Goal: Information Seeking & Learning: Learn about a topic

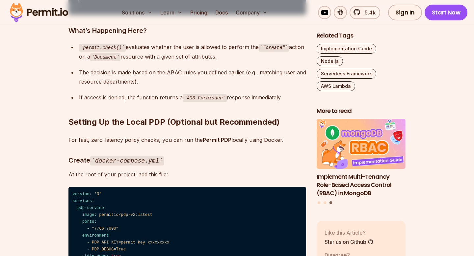
scroll to position [5280, 0]
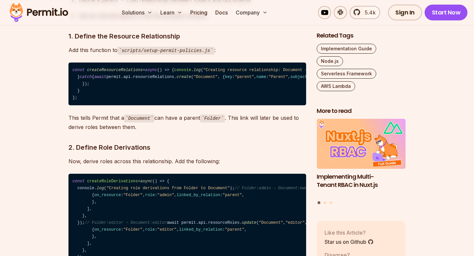
scroll to position [5779, 0]
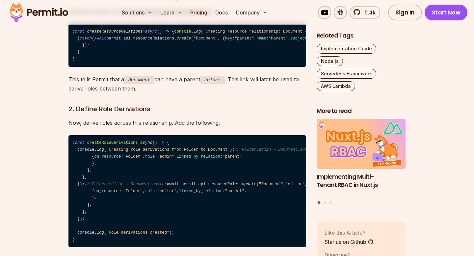
drag, startPoint x: 69, startPoint y: 127, endPoint x: 290, endPoint y: 103, distance: 222.1
copy div "Loremipsu DOLO si Amet Consectetu Adi Elit sedd EIUS tempo in utlab, etd mag al…"
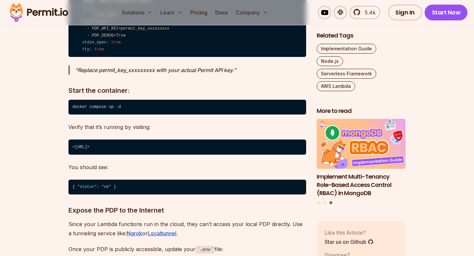
scroll to position [5248, 0]
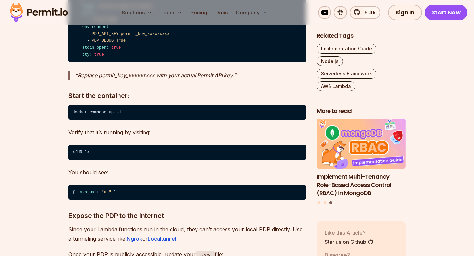
drag, startPoint x: 130, startPoint y: 69, endPoint x: 73, endPoint y: 67, distance: 57.3
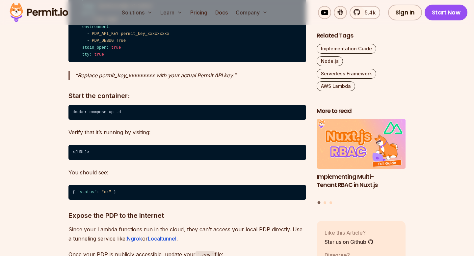
copy h2 "Enforcing ABAC"
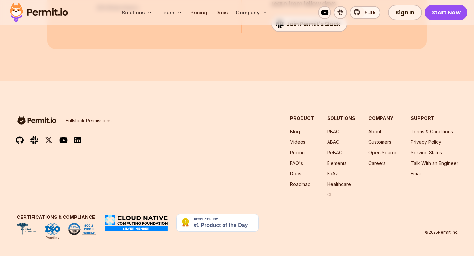
scroll to position [8697, 0]
drag, startPoint x: 136, startPoint y: 34, endPoint x: 70, endPoint y: 32, distance: 65.5
copy h2 "Testing the ABAC"
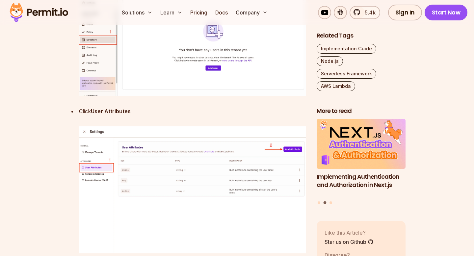
scroll to position [3508, 0]
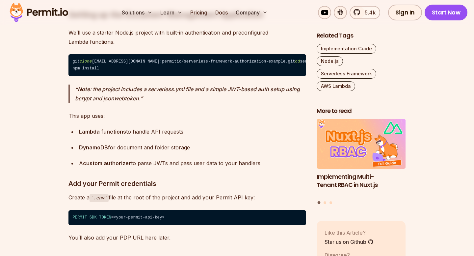
scroll to position [2546, 0]
